Goal: Task Accomplishment & Management: Use online tool/utility

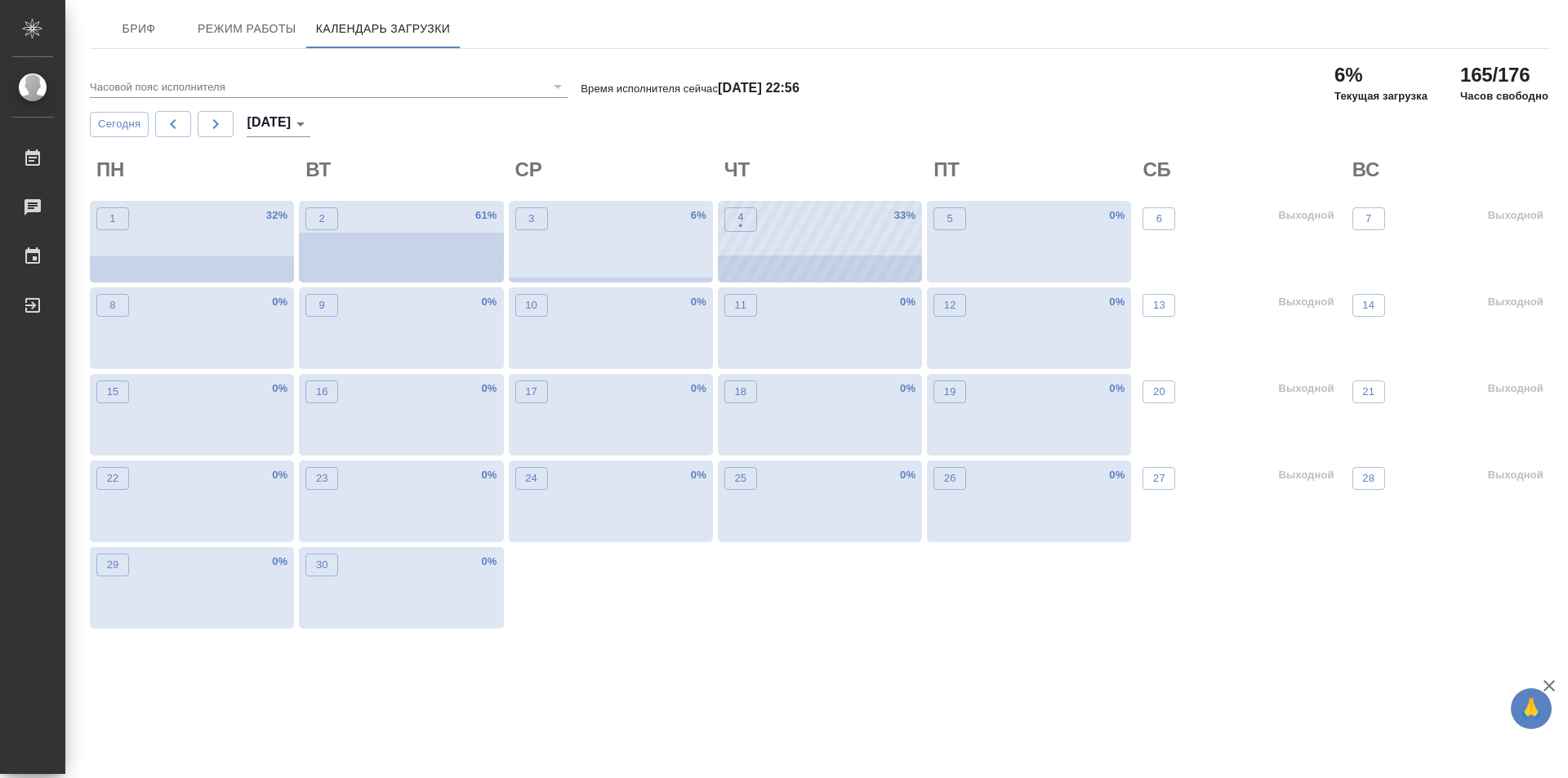
click at [835, 263] on div "4 • 33 %" at bounding box center [820, 241] width 204 height 82
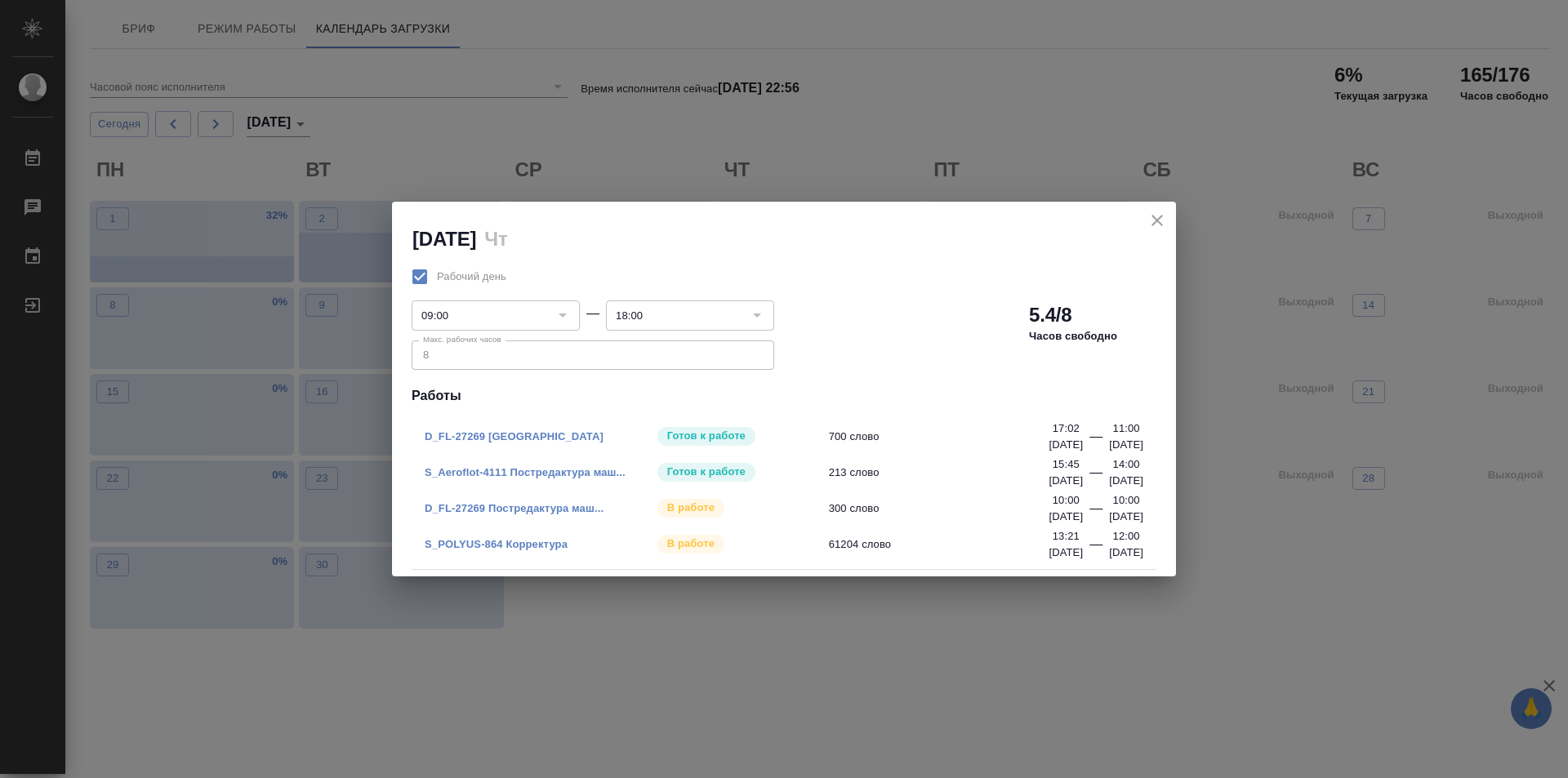
click at [525, 542] on link "S_POLYUS-864 Корректура" at bounding box center [496, 544] width 143 height 12
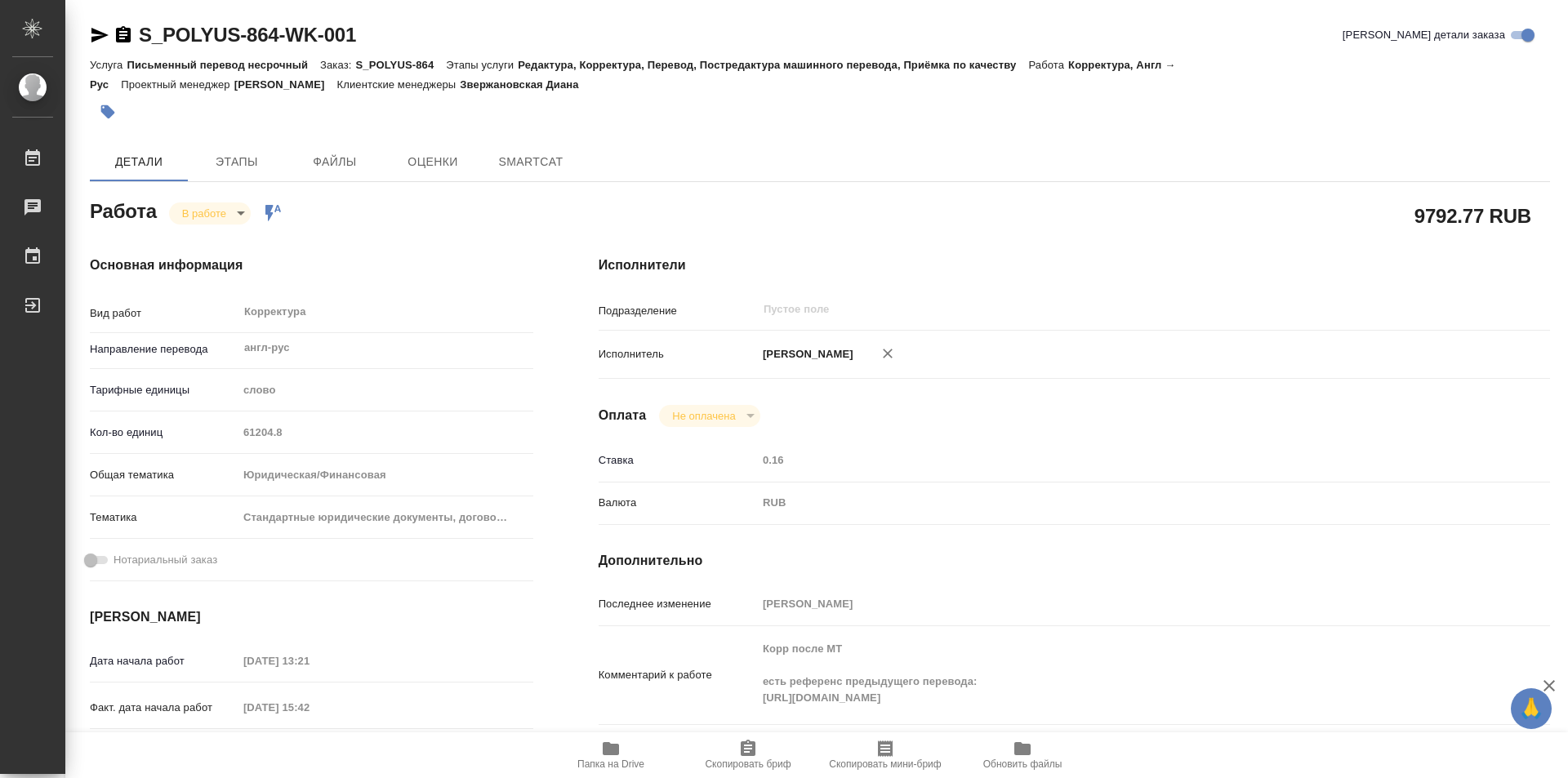
type textarea "x"
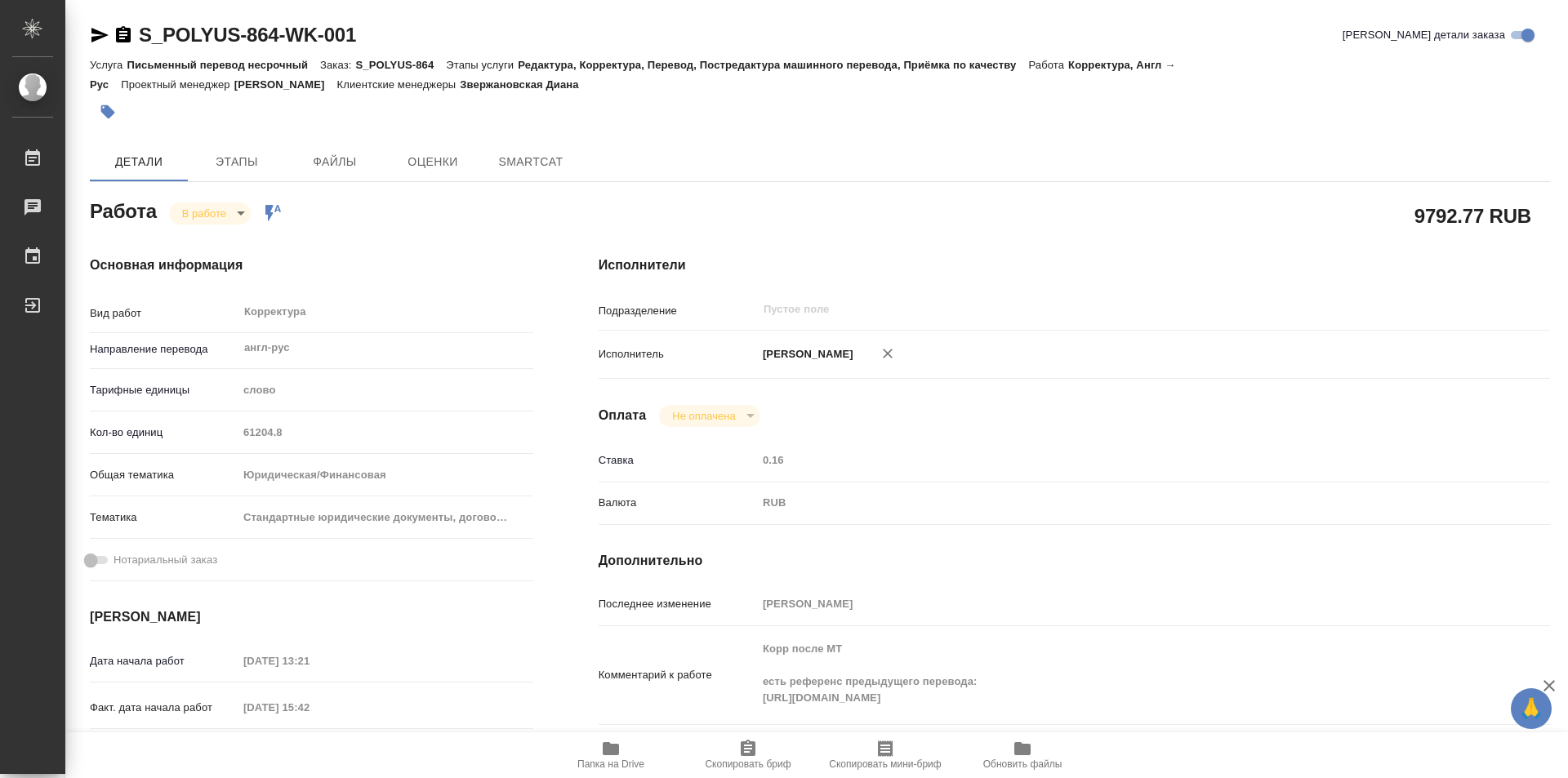
type textarea "x"
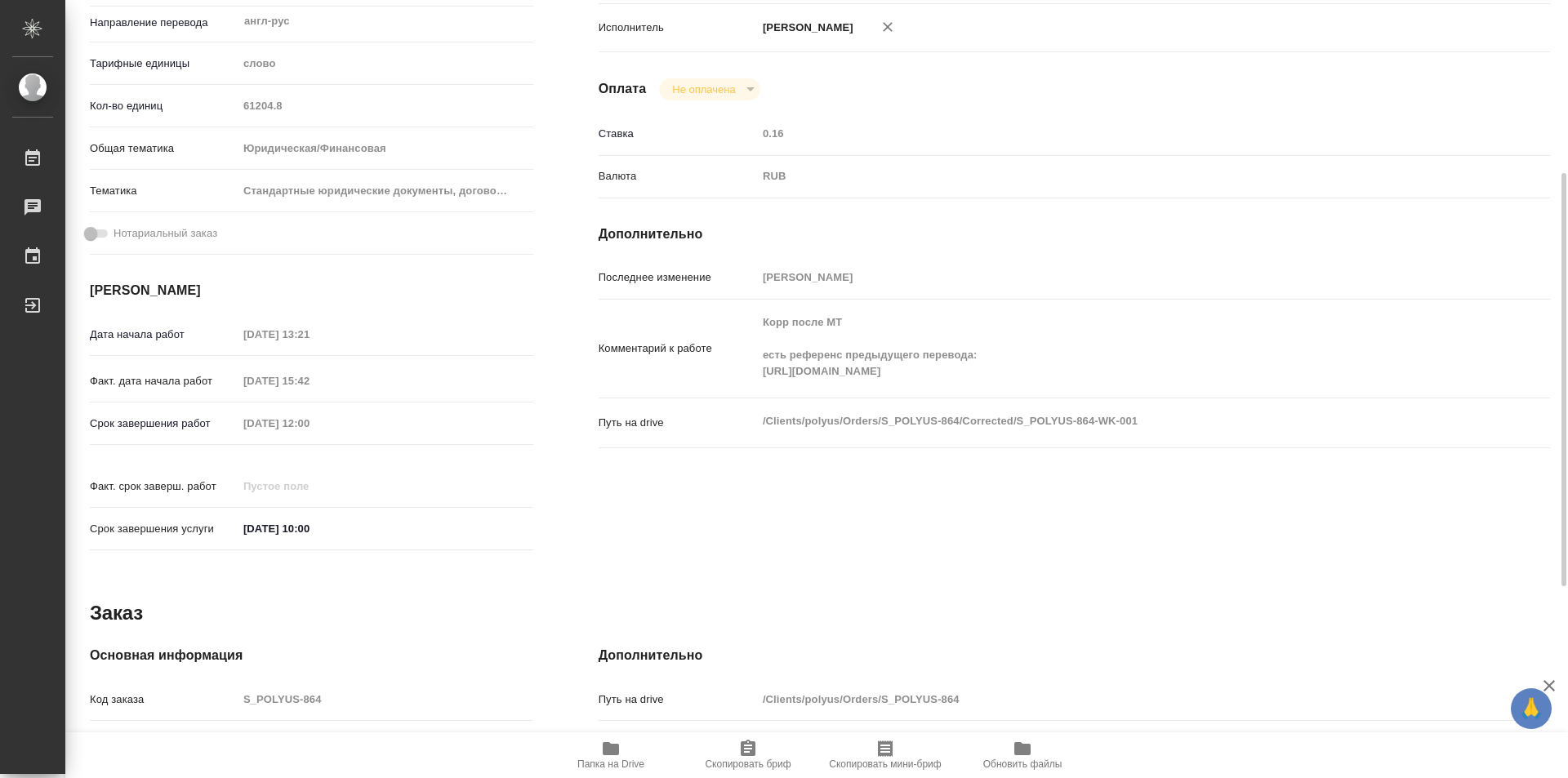
type textarea "x"
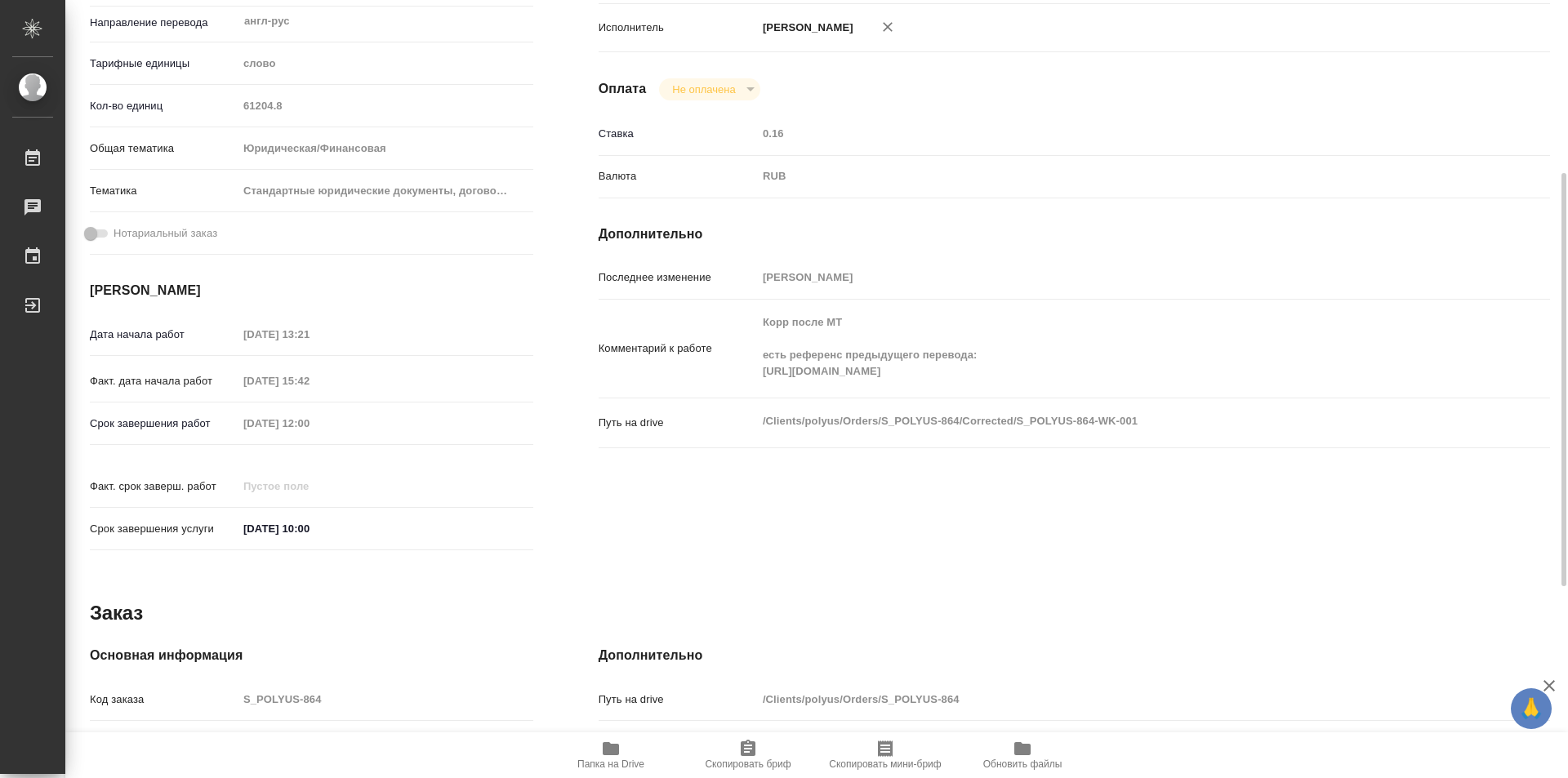
scroll to position [654, 0]
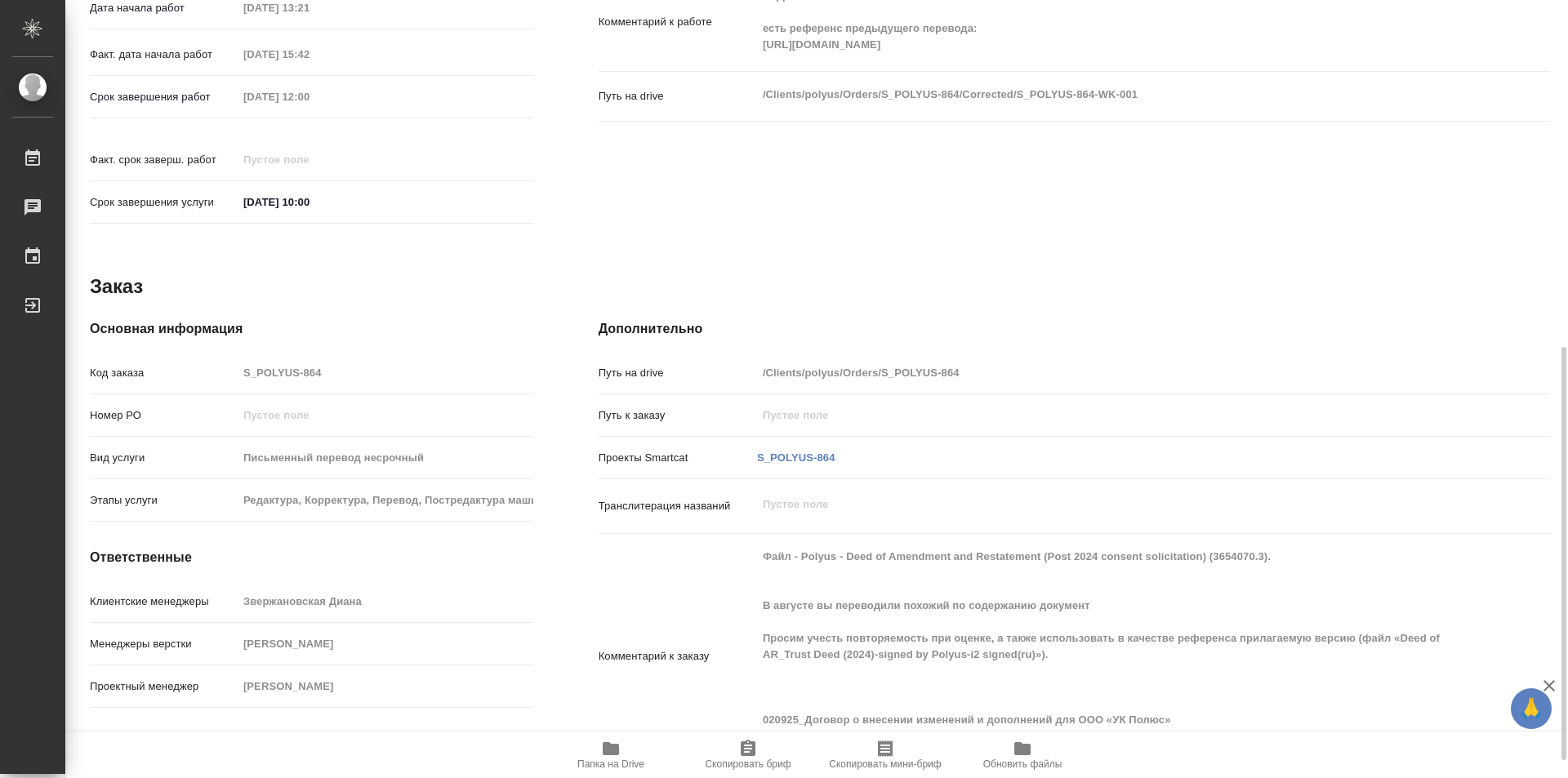
type textarea "x"
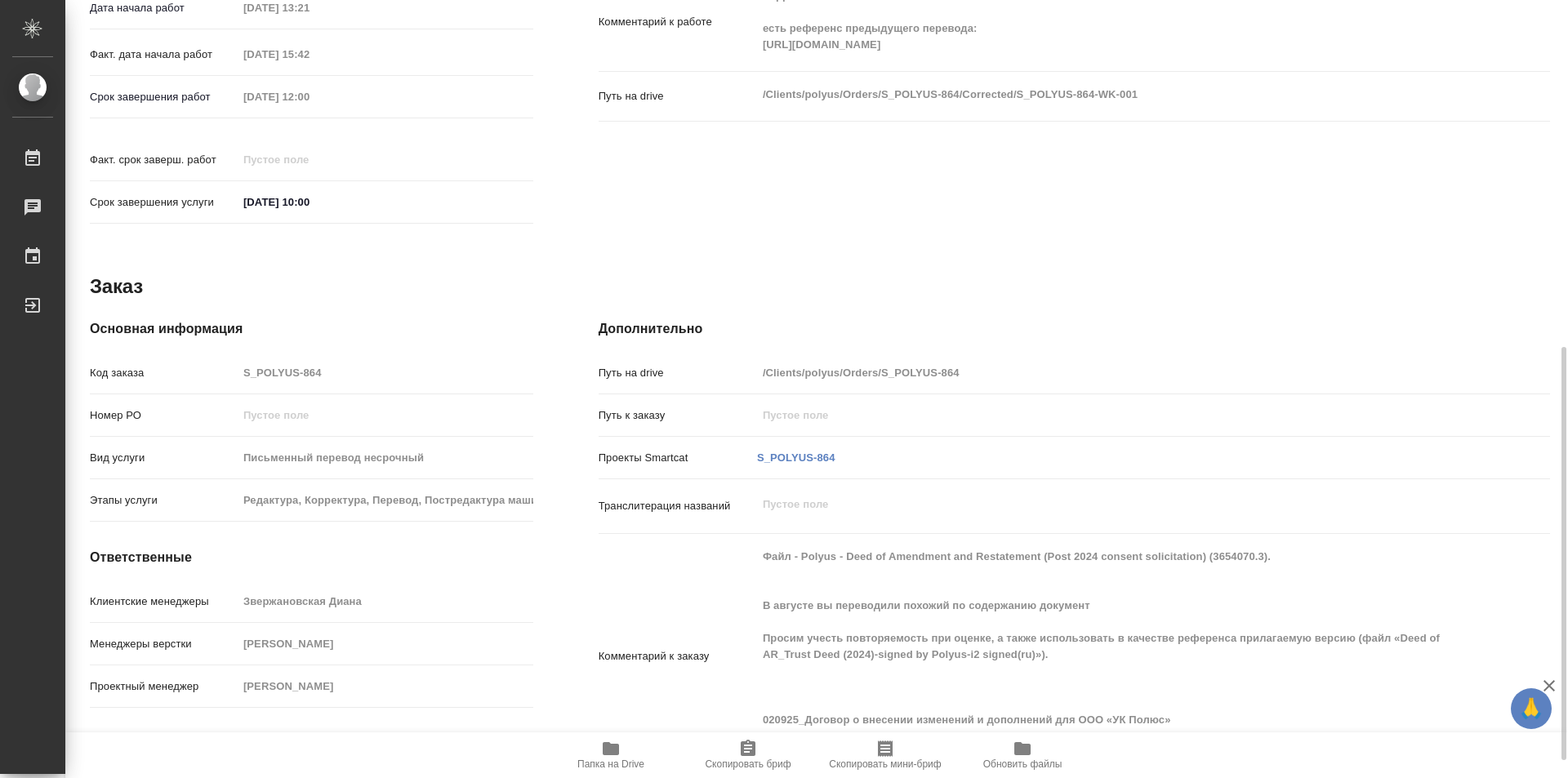
scroll to position [687, 0]
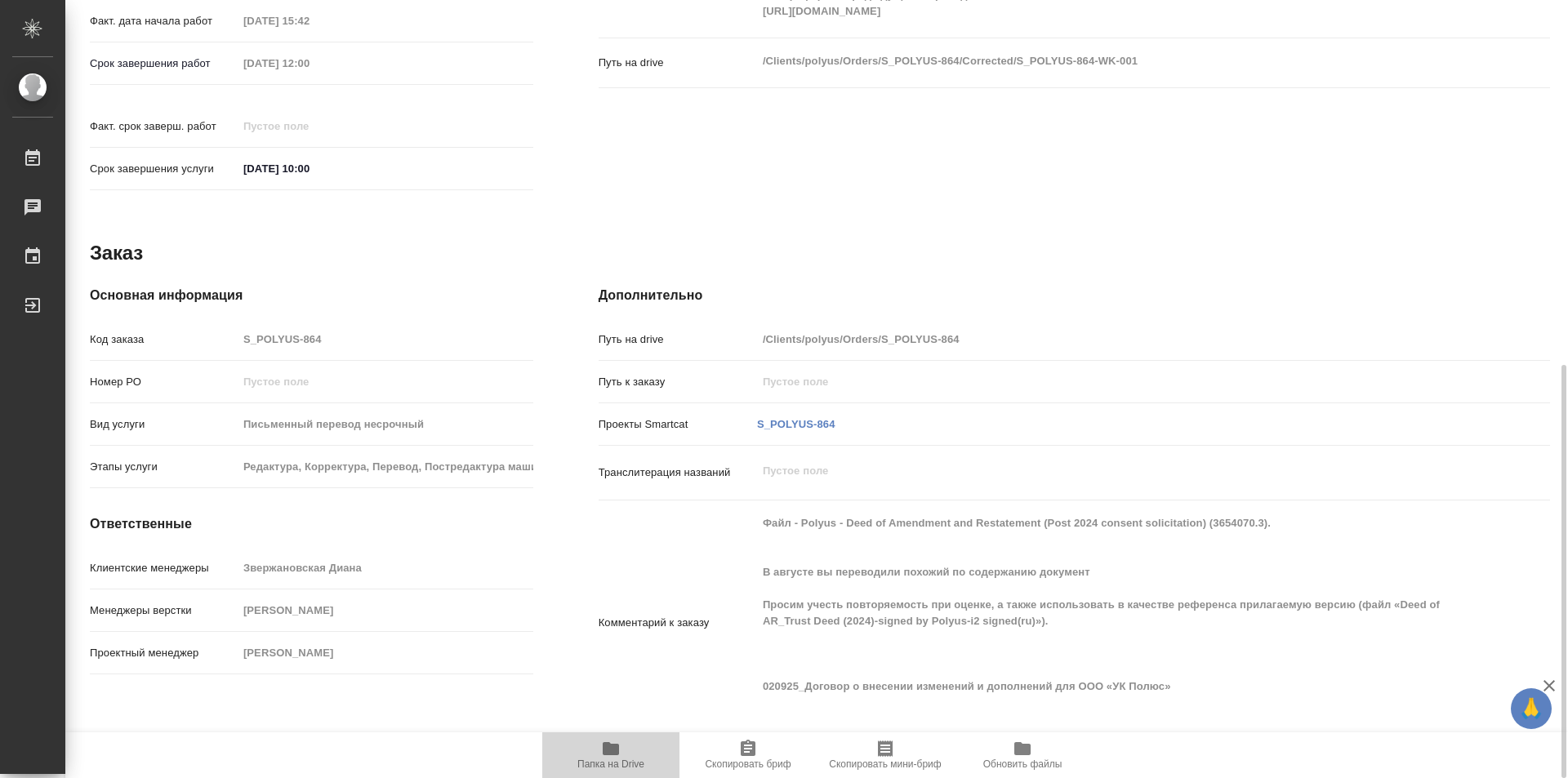
click at [635, 749] on span "Папка на Drive" at bounding box center [611, 755] width 118 height 31
